Goal: Transaction & Acquisition: Purchase product/service

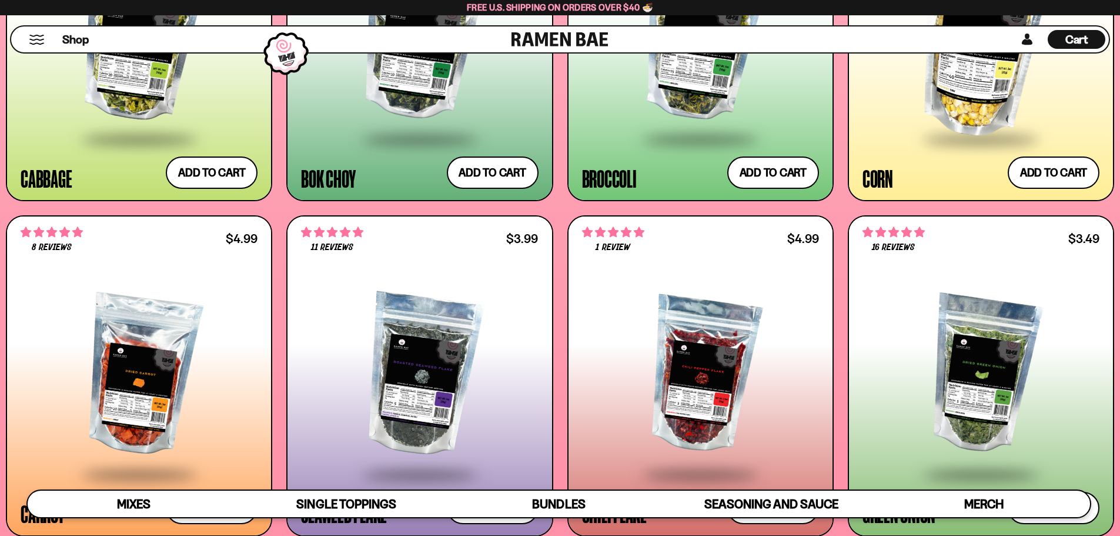
scroll to position [2447, 0]
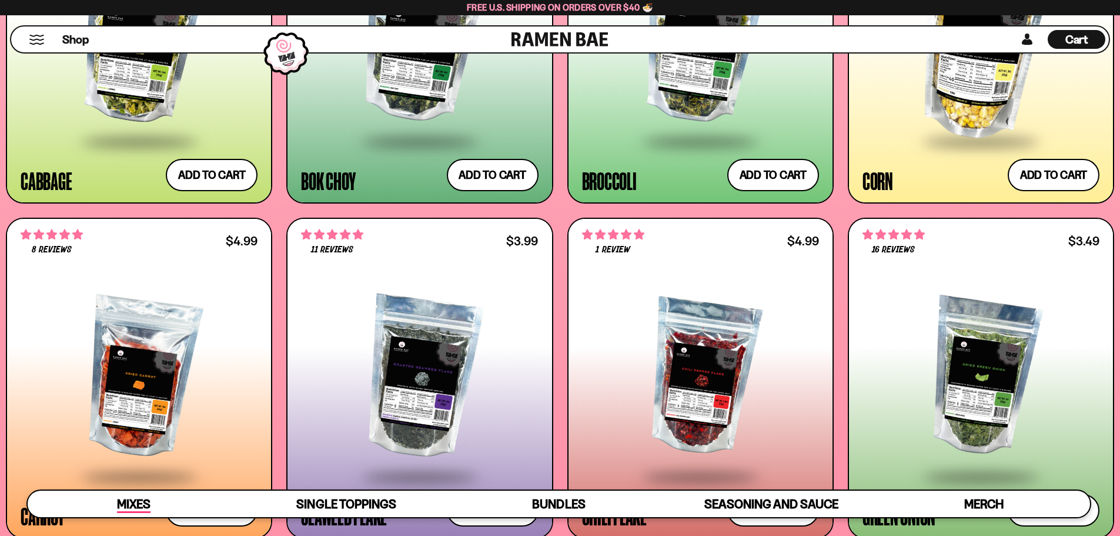
click at [142, 503] on span "Mixes" at bounding box center [134, 504] width 34 height 16
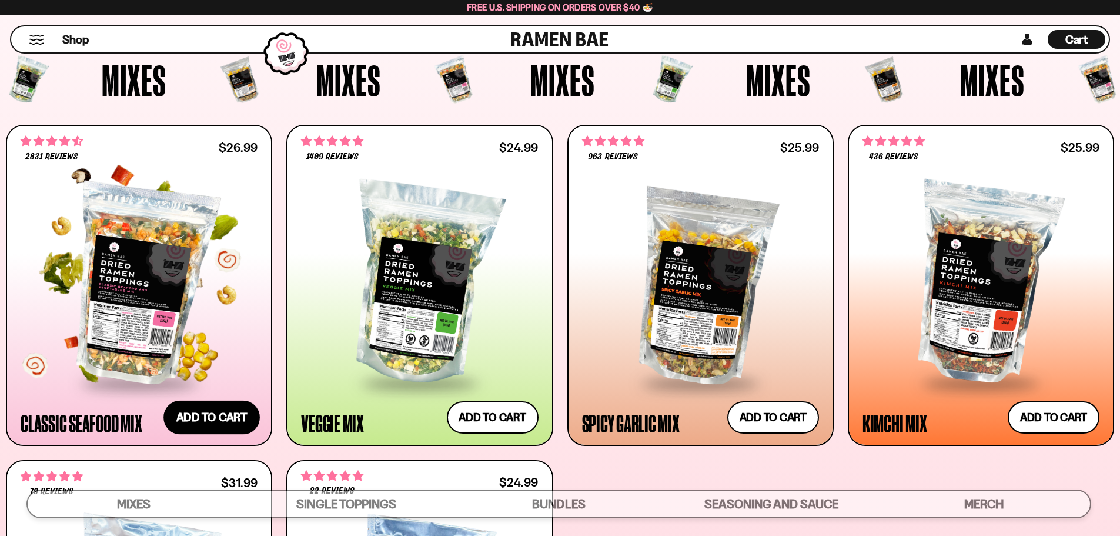
scroll to position [442, 0]
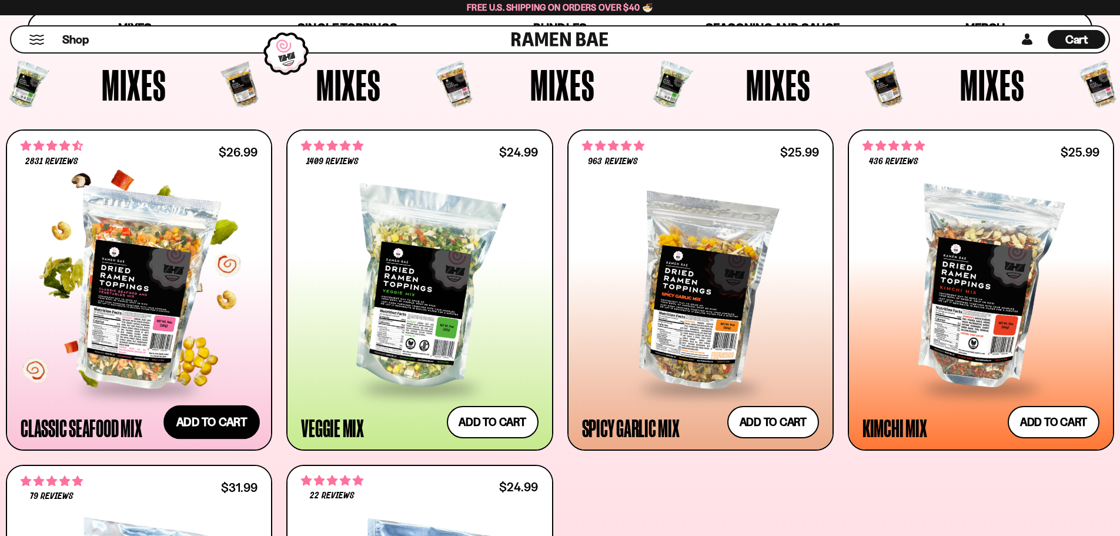
click at [209, 422] on button "Add to cart Add ― Regular price $26.99 Regular price Sale price $26.99 Unit pri…" at bounding box center [212, 422] width 96 height 34
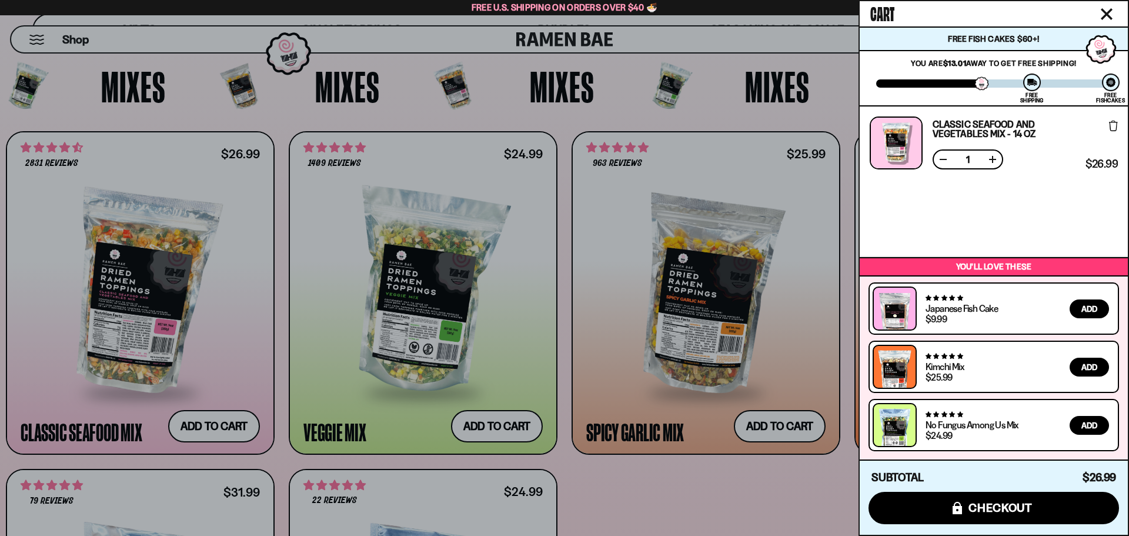
click at [778, 427] on div at bounding box center [564, 268] width 1129 height 536
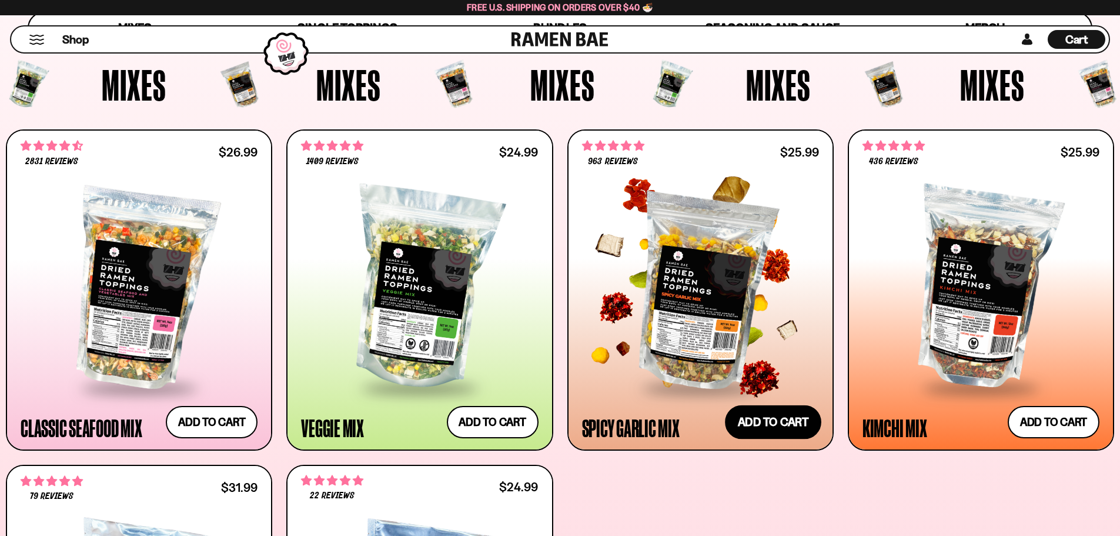
click at [778, 427] on button "Add to cart Add ― Regular price $25.99 Regular price Sale price $25.99 Unit pri…" at bounding box center [773, 422] width 96 height 34
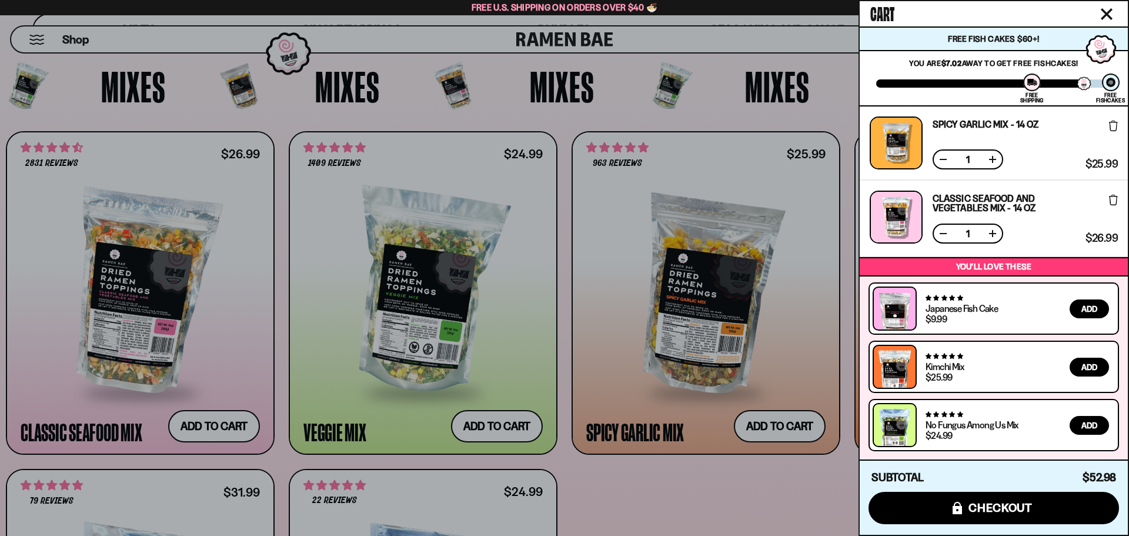
click at [809, 515] on div at bounding box center [564, 268] width 1129 height 536
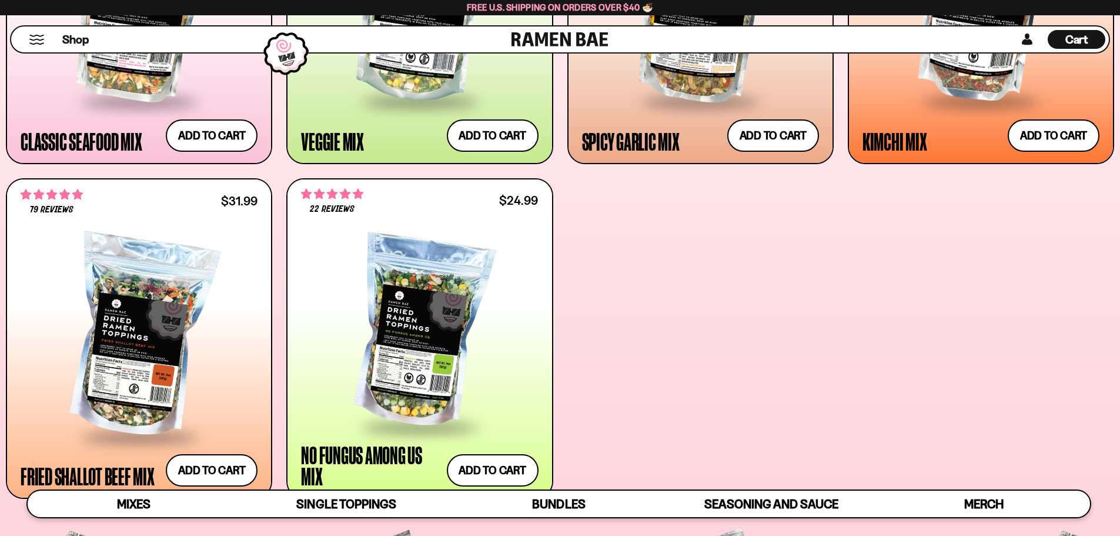
scroll to position [795, 0]
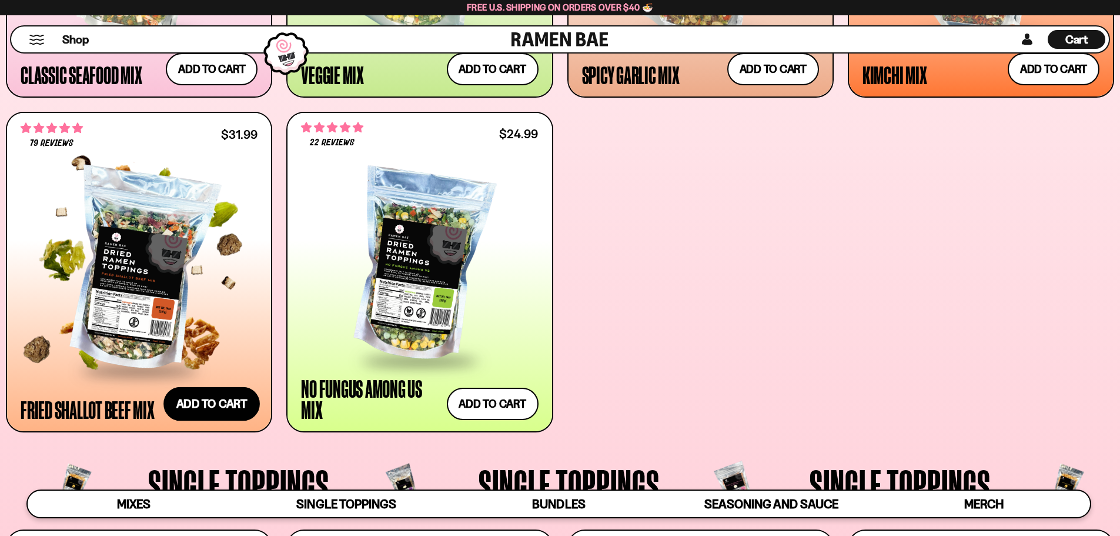
click at [211, 405] on button "Add to cart Add ― Regular price $31.99 Regular price Sale price $31.99 Unit pri…" at bounding box center [212, 404] width 96 height 34
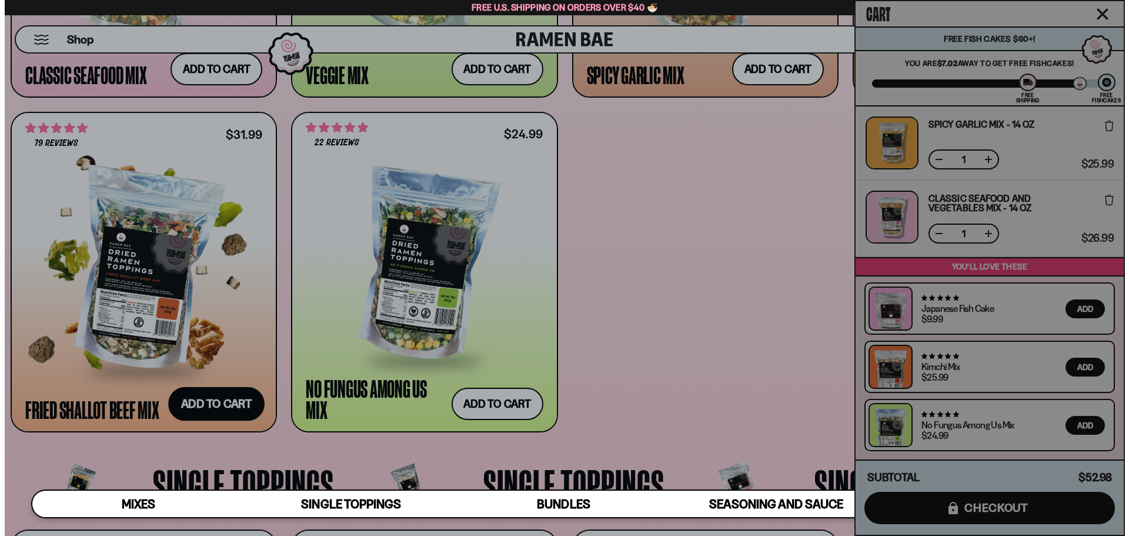
scroll to position [797, 0]
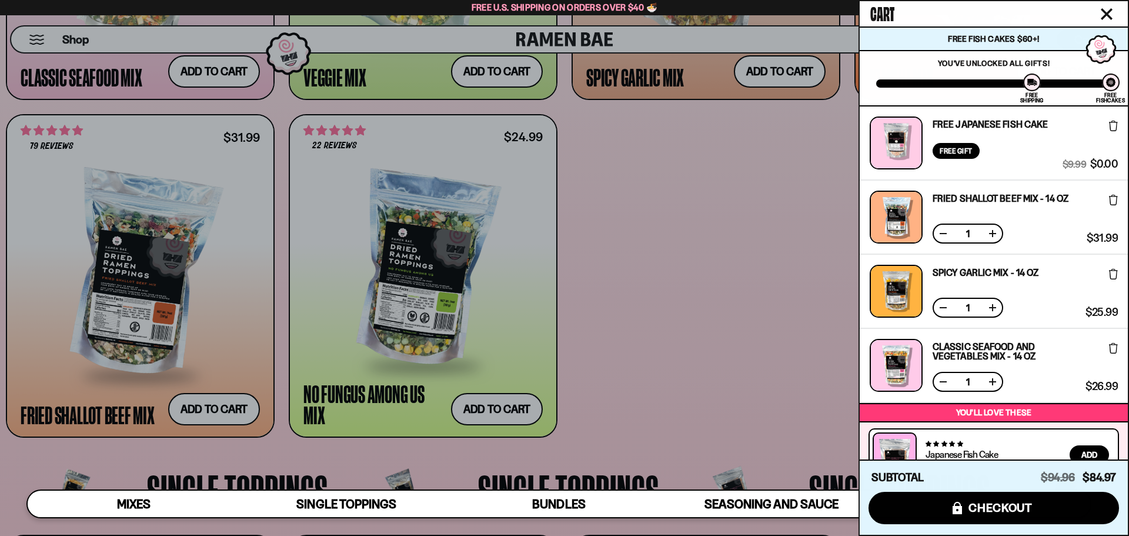
click at [712, 346] on div at bounding box center [564, 268] width 1129 height 536
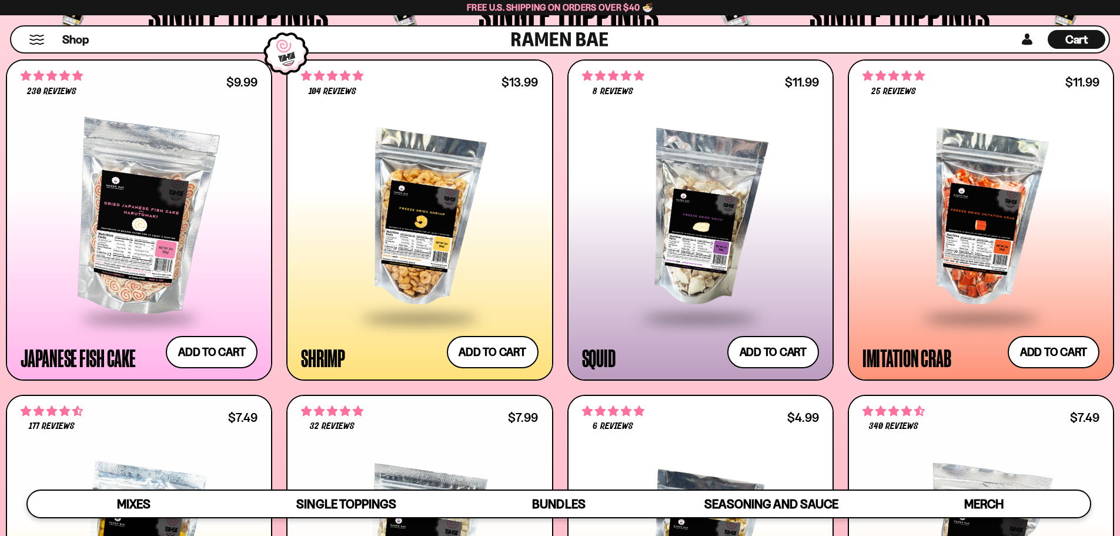
scroll to position [1266, 0]
click at [780, 353] on button "Add to cart Add ― Regular price $11.99 Regular price Sale price $11.99 Unit pri…" at bounding box center [773, 351] width 96 height 34
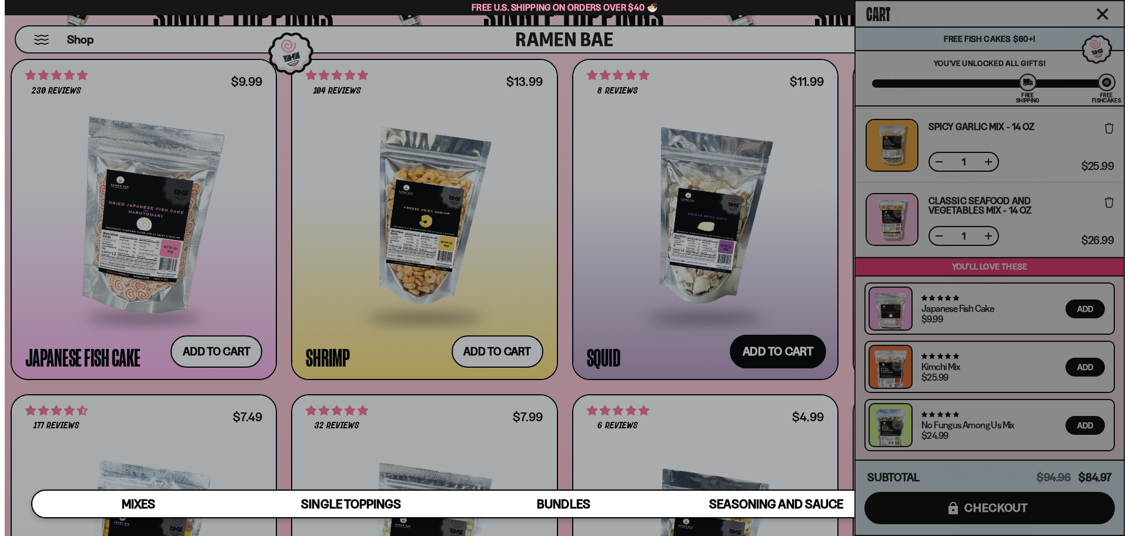
scroll to position [1273, 0]
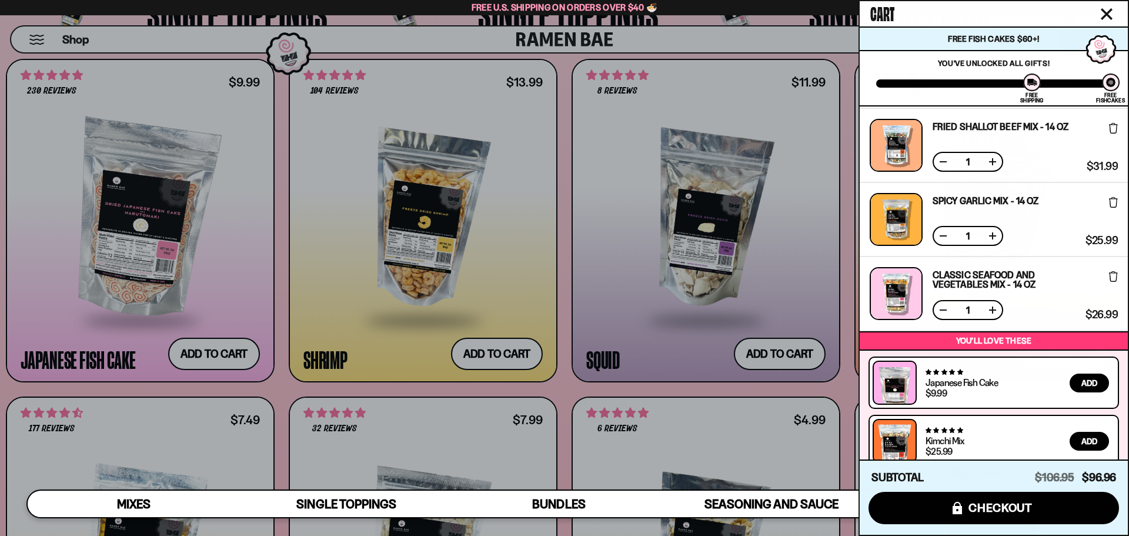
click at [846, 328] on div at bounding box center [564, 268] width 1129 height 536
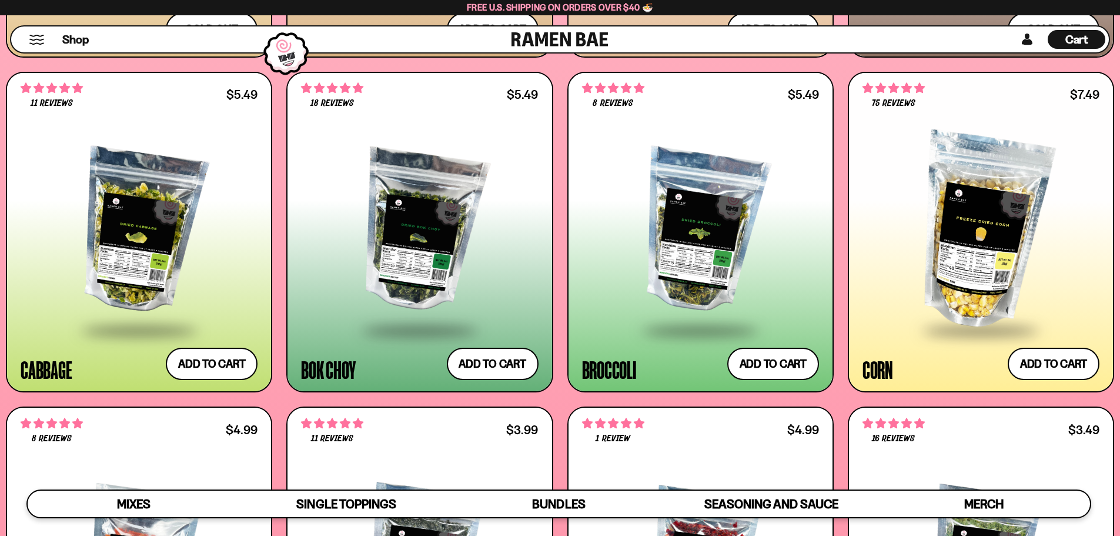
scroll to position [2266, 0]
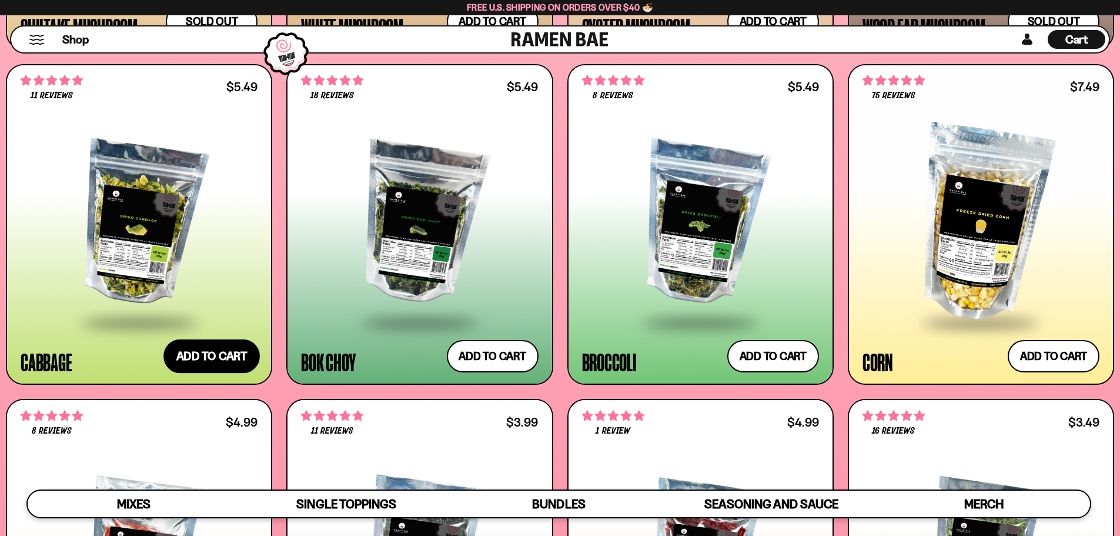
click at [218, 360] on button "Add to cart Add ― Regular price $5.49 Regular price Sale price $5.49 Unit price…" at bounding box center [212, 356] width 96 height 34
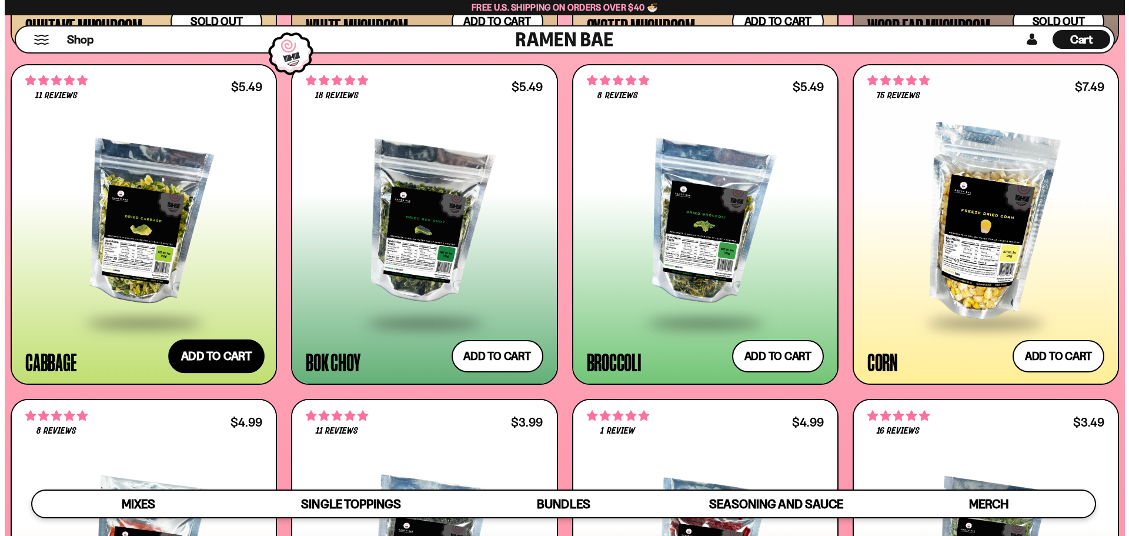
scroll to position [2278, 0]
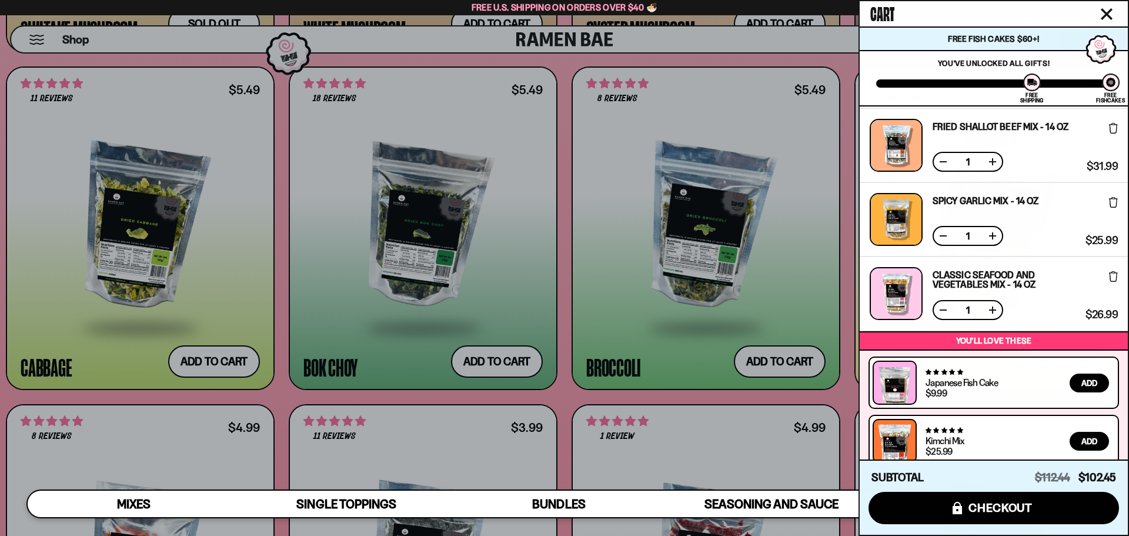
click at [850, 335] on div at bounding box center [564, 268] width 1129 height 536
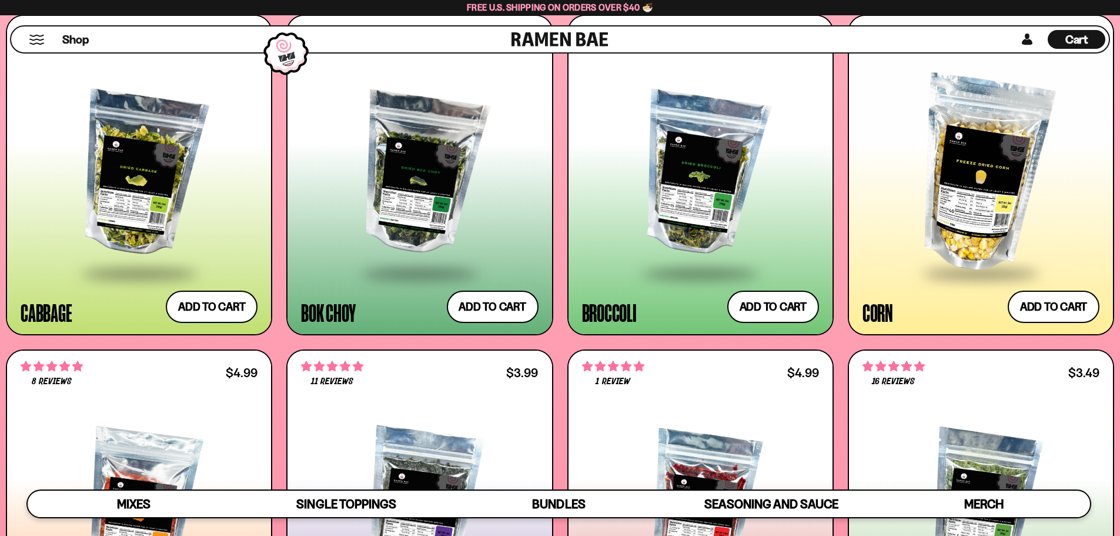
scroll to position [2501, 0]
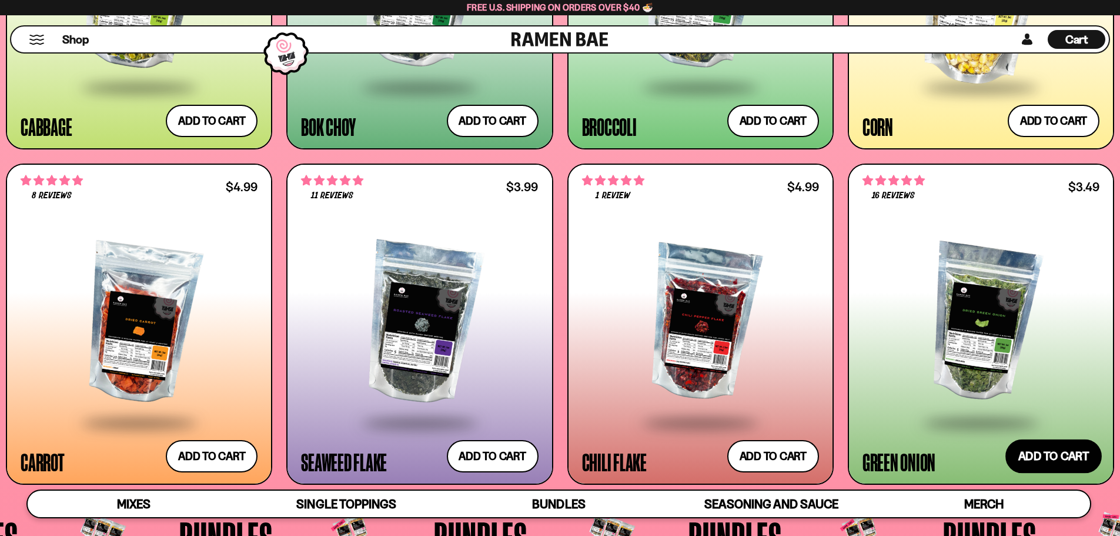
click at [1048, 457] on button "Add to cart Add ― Regular price $3.49 Regular price Sale price $3.49 Unit price…" at bounding box center [1054, 456] width 96 height 34
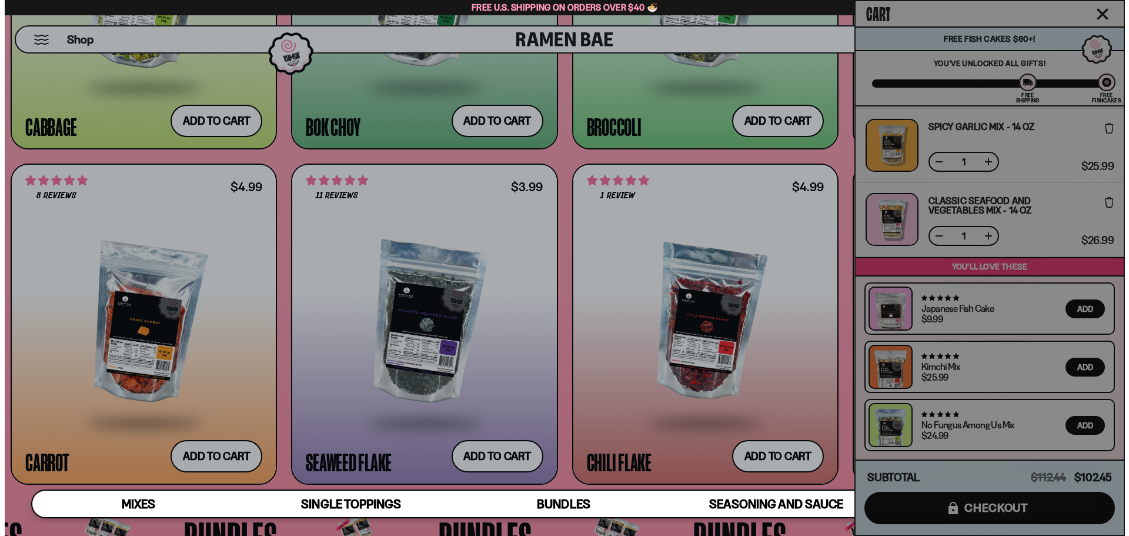
scroll to position [2515, 0]
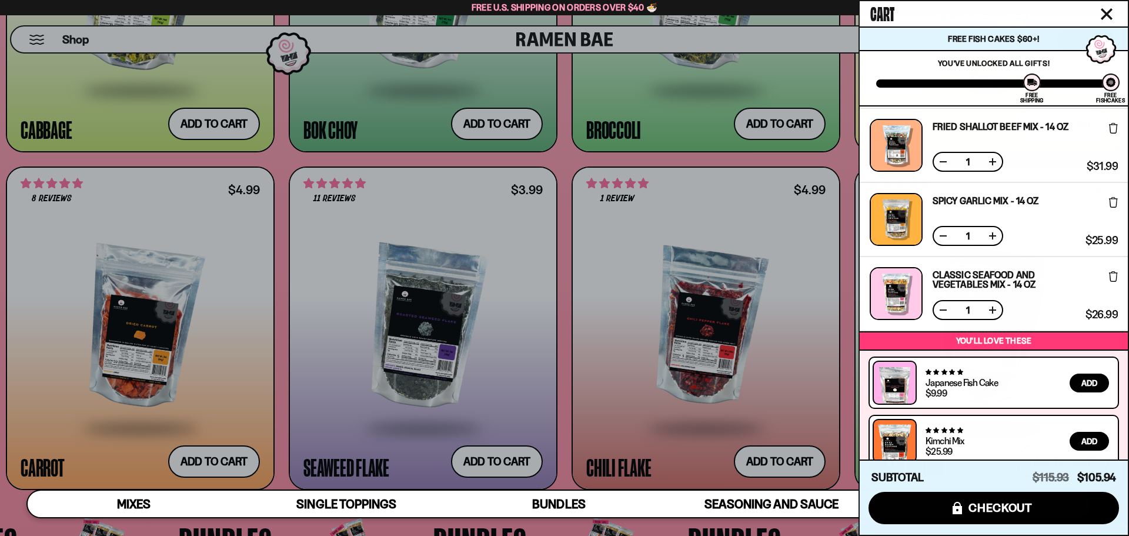
click at [846, 369] on div at bounding box center [564, 268] width 1129 height 536
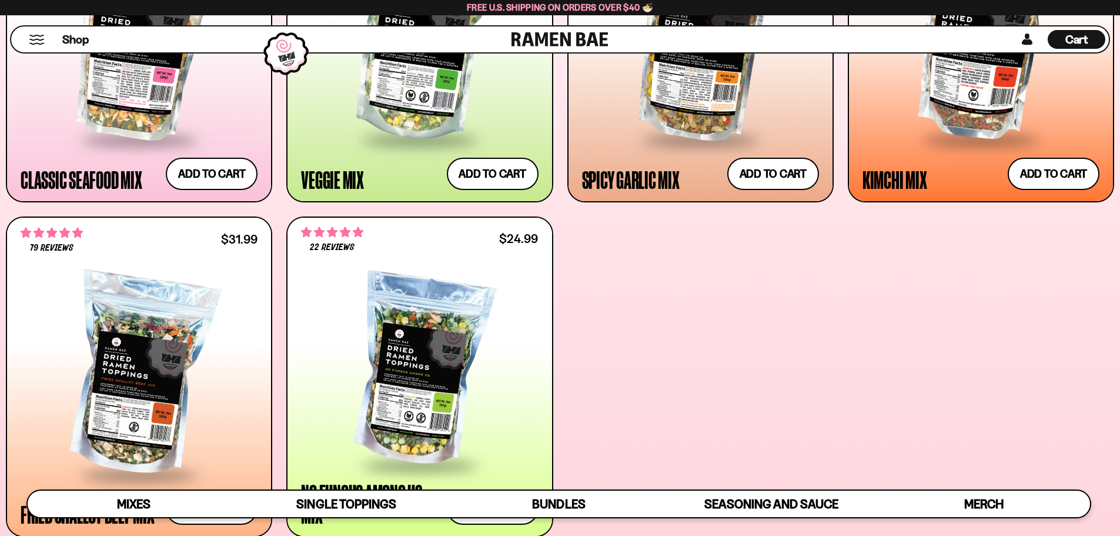
scroll to position [619, 0]
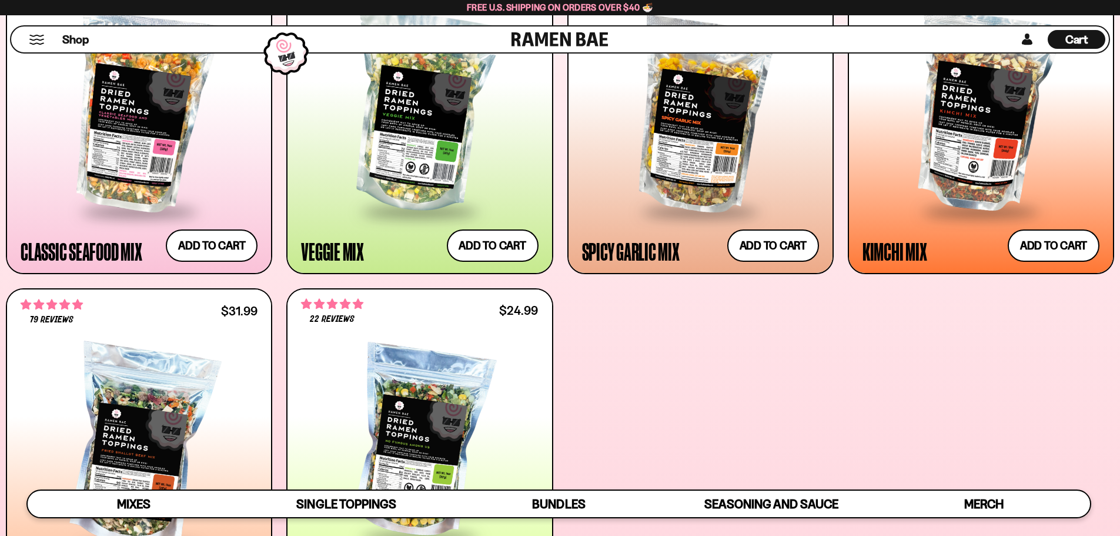
click at [1077, 37] on span "Cart" at bounding box center [1077, 39] width 23 height 14
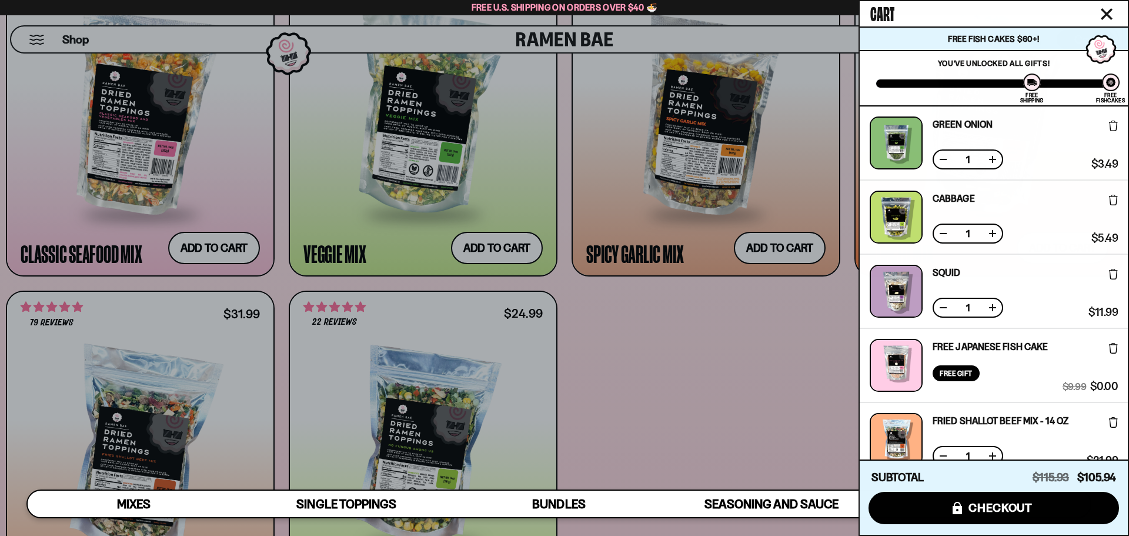
scroll to position [368, 0]
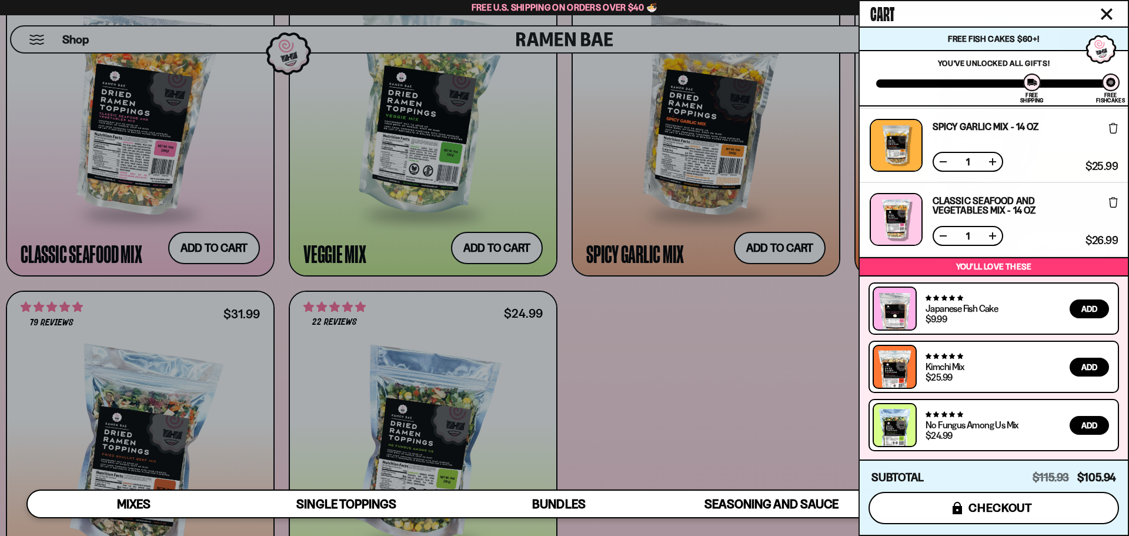
click at [999, 512] on span "checkout" at bounding box center [1001, 507] width 64 height 13
